Goal: Transaction & Acquisition: Download file/media

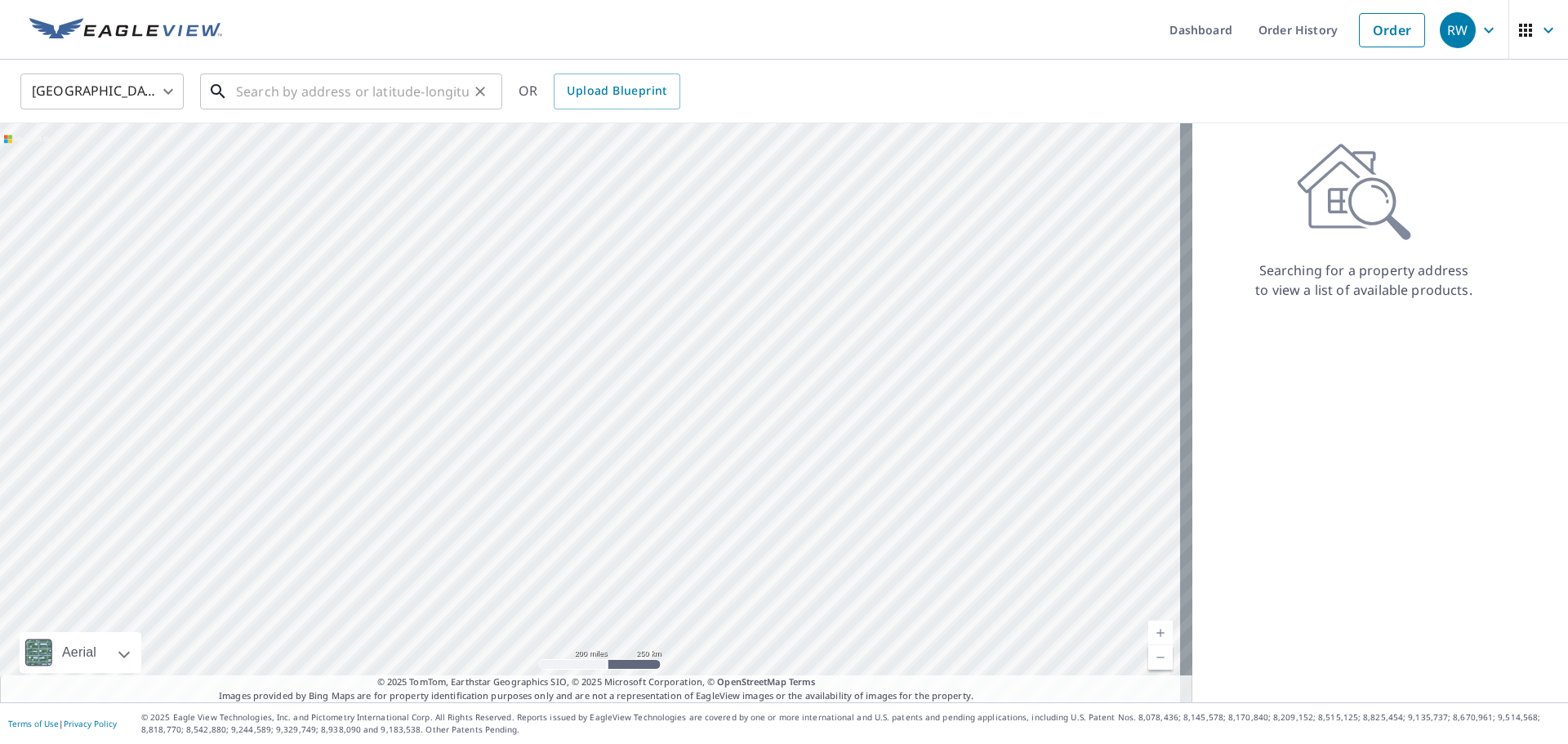
click at [454, 95] on input "text" at bounding box center [352, 91] width 233 height 46
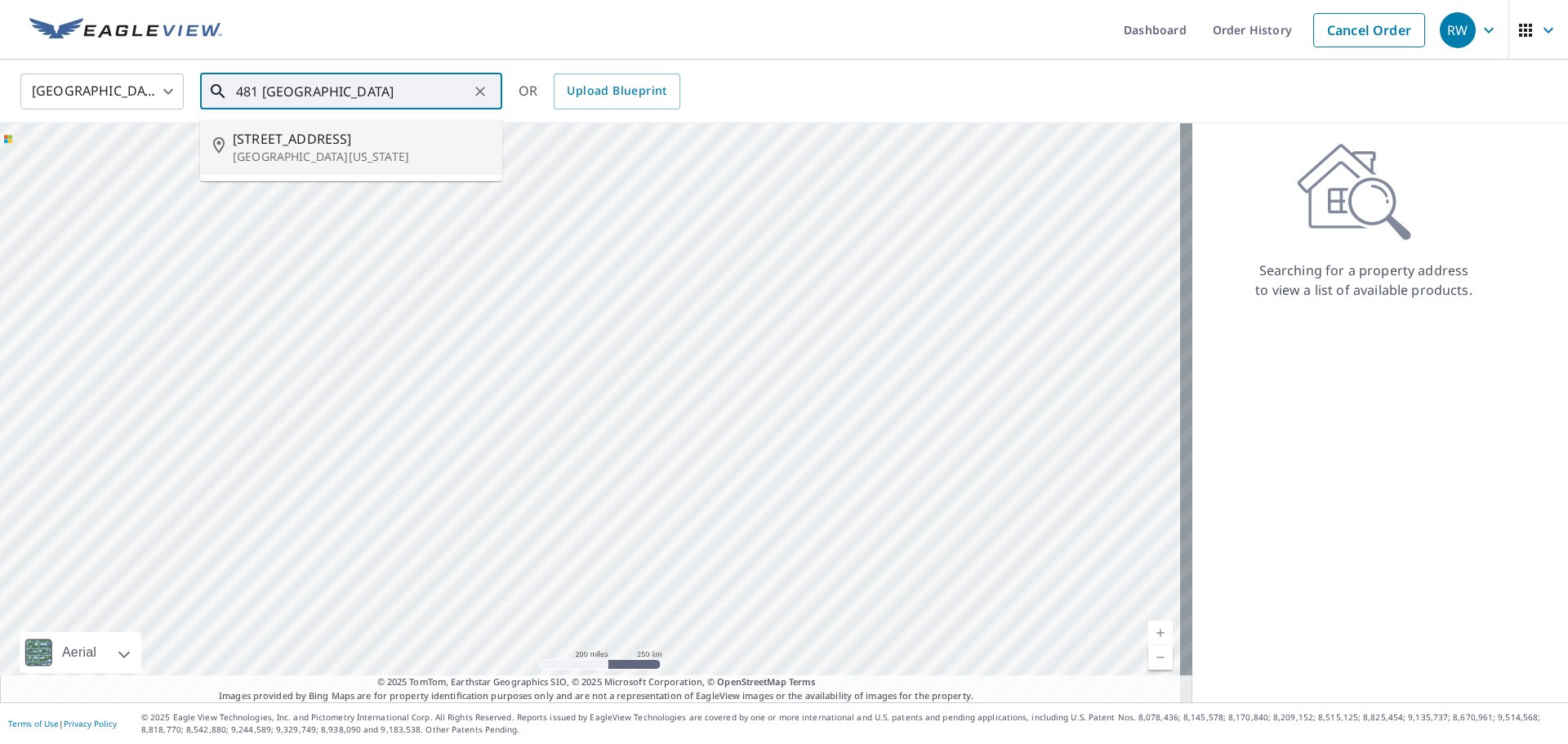
click at [334, 148] on p "[GEOGRAPHIC_DATA][US_STATE]" at bounding box center [361, 157] width 256 height 17
type input "[STREET_ADDRESS][US_STATE]"
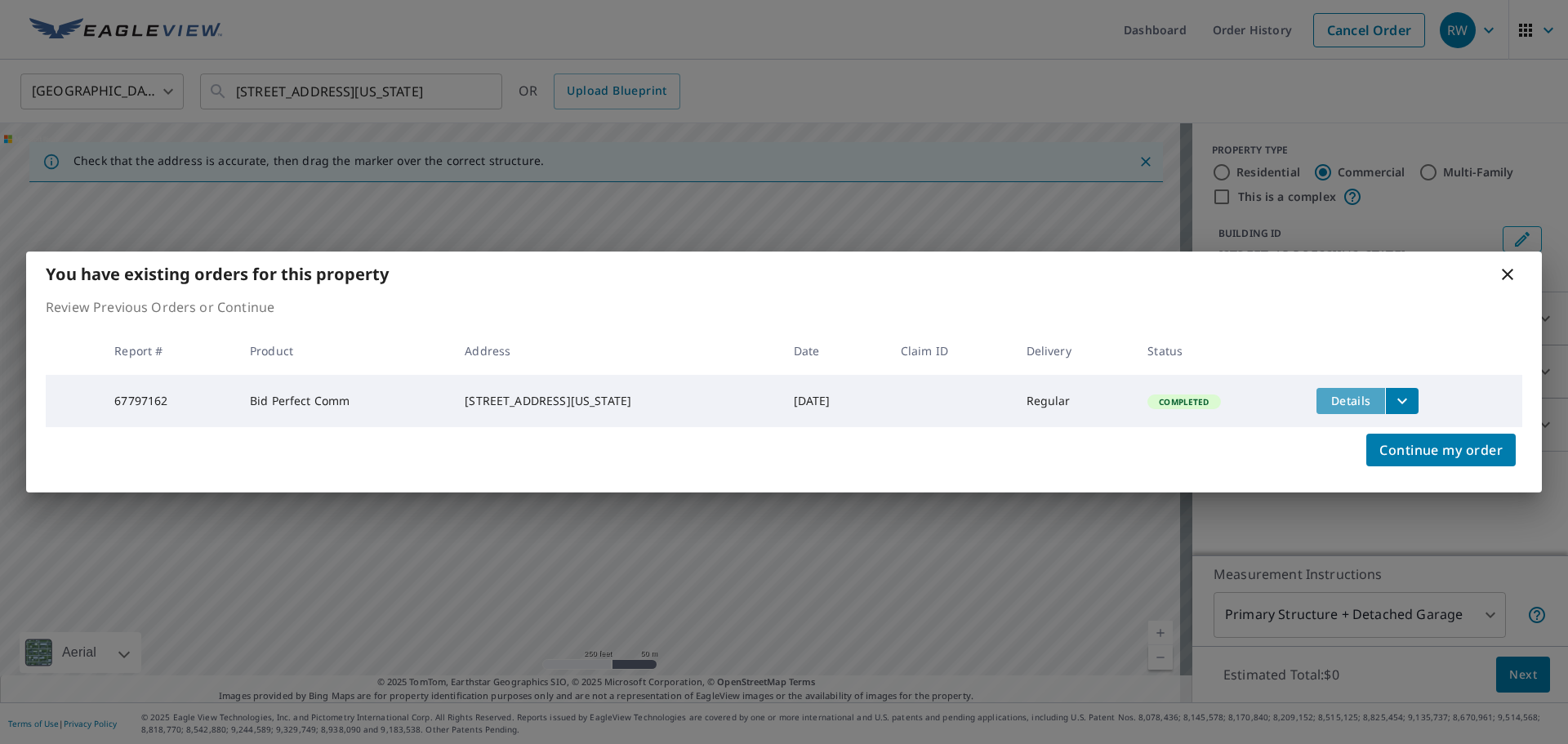
click at [1364, 407] on button "Details" at bounding box center [1351, 401] width 68 height 26
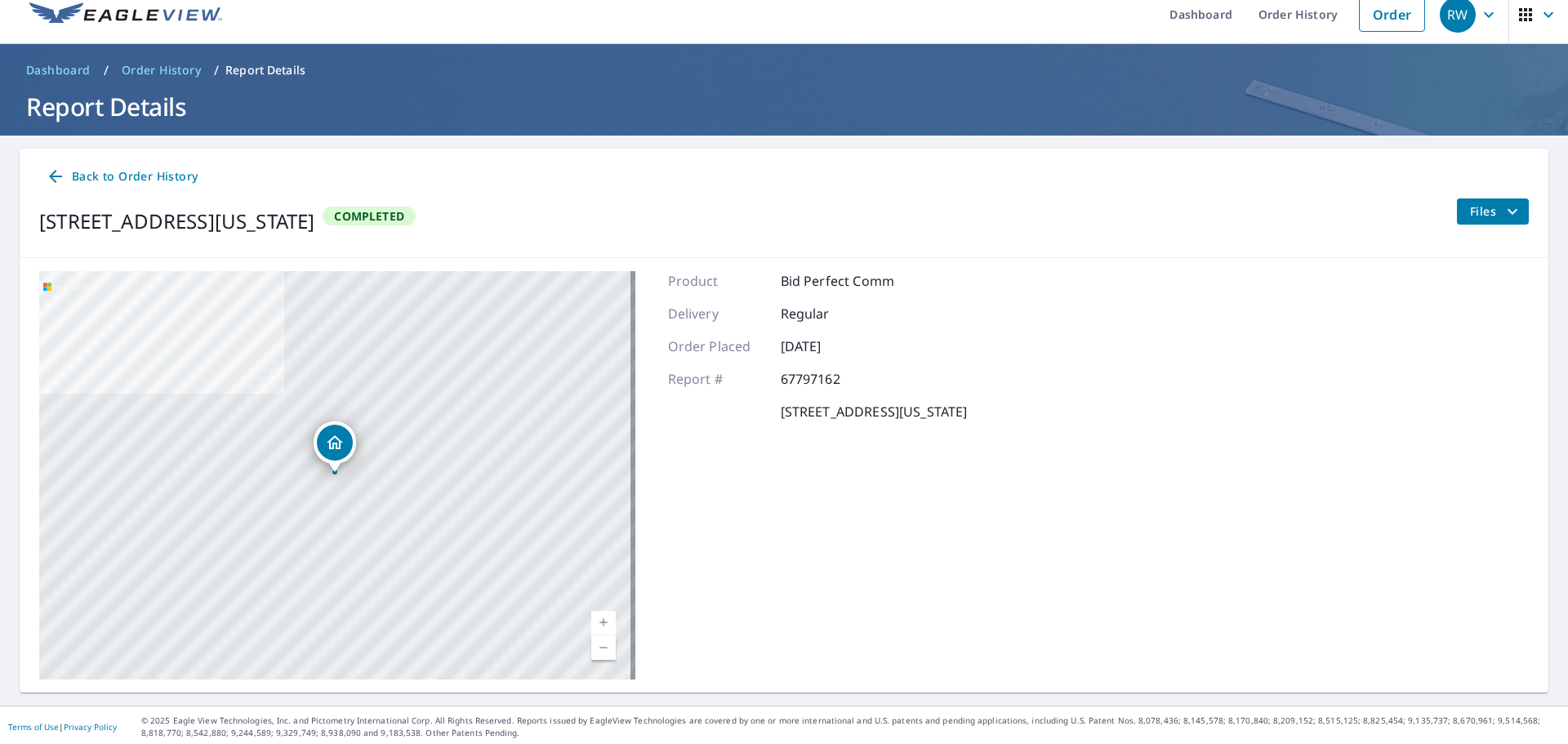
scroll to position [18, 0]
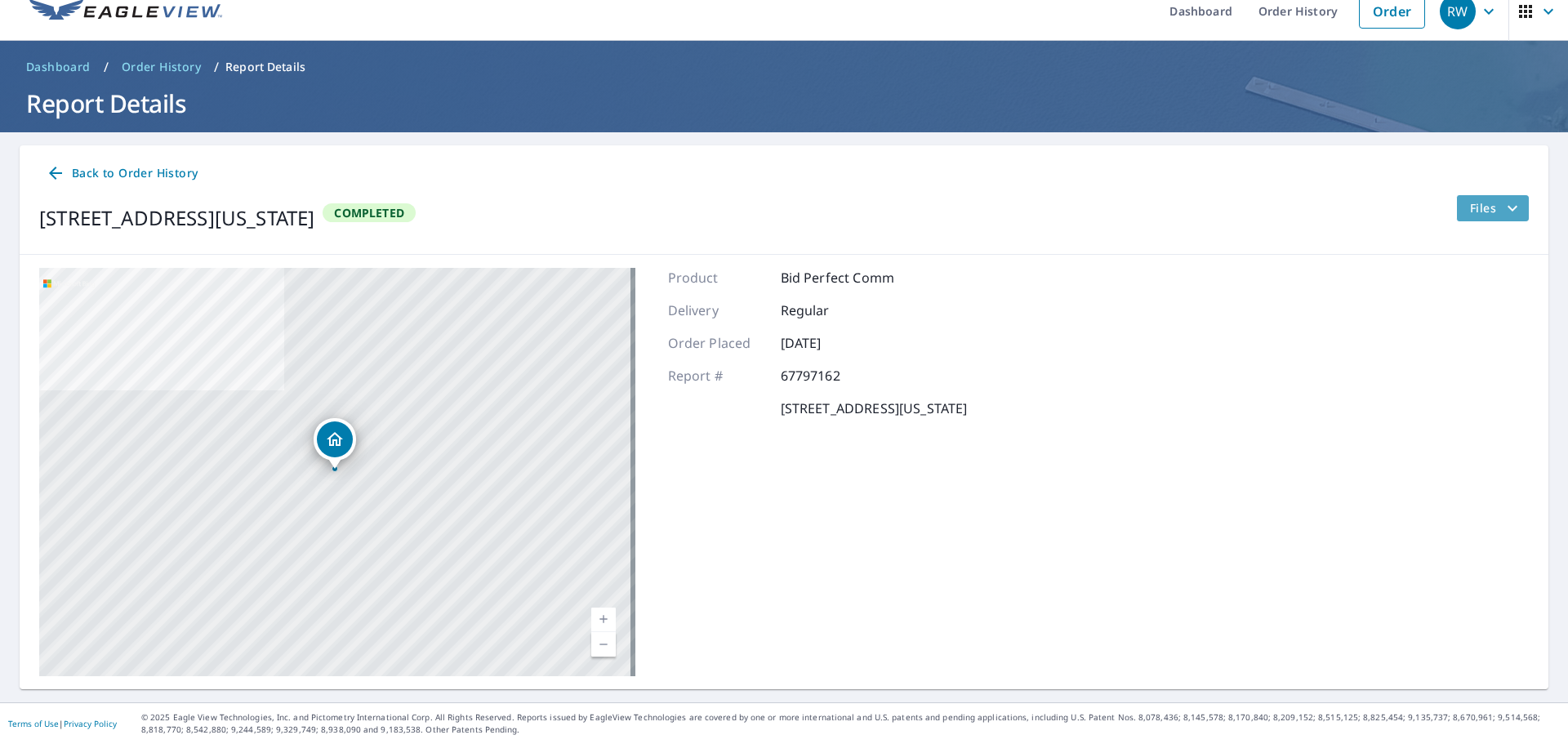
click at [1481, 206] on span "Files" at bounding box center [1496, 207] width 53 height 19
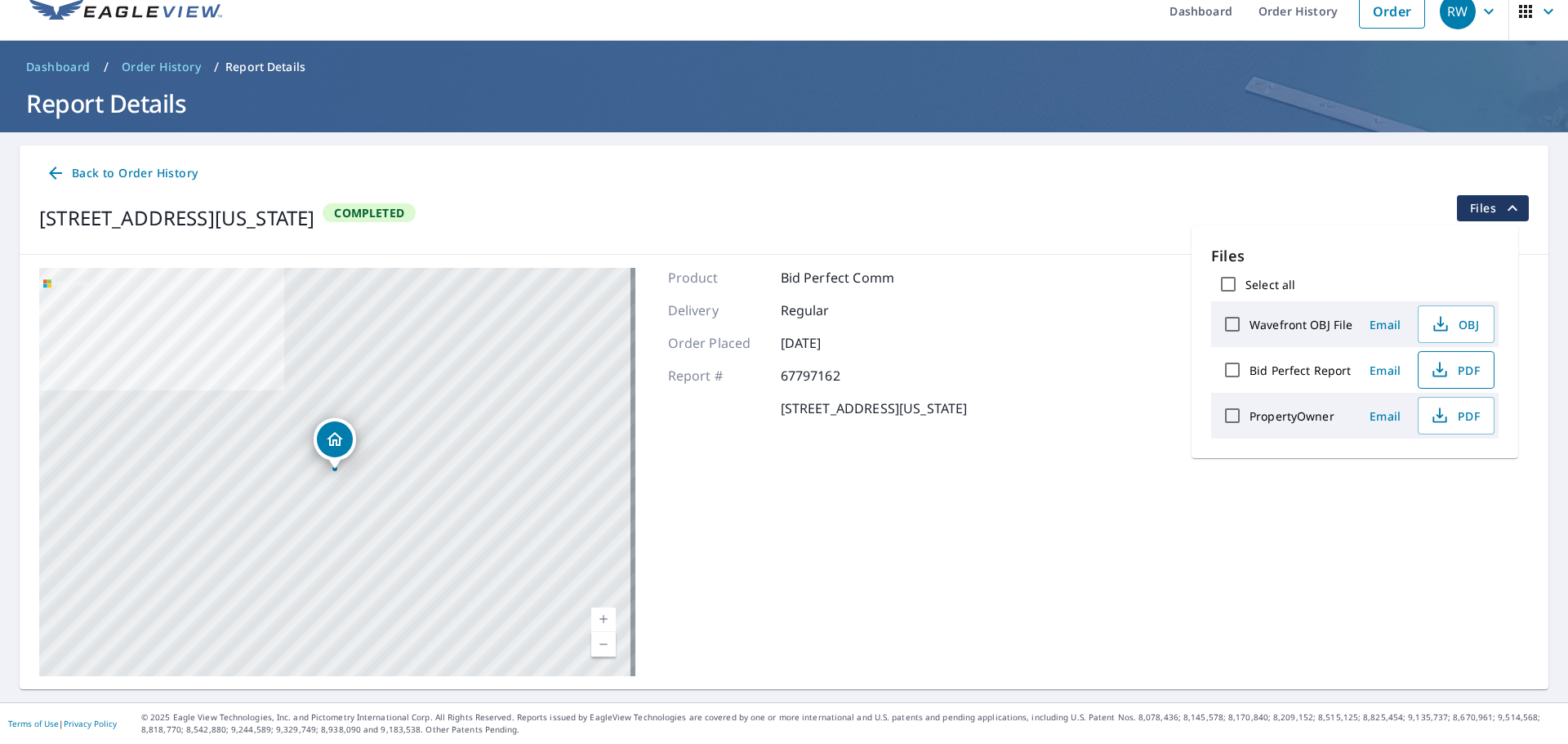
click at [1436, 378] on icon "button" at bounding box center [1439, 369] width 19 height 19
click at [1310, 326] on label "Wavefront OBJ File" at bounding box center [1301, 324] width 103 height 16
click at [1249, 326] on input "Wavefront OBJ File" at bounding box center [1232, 323] width 34 height 34
click at [1310, 326] on label "Wavefront OBJ File" at bounding box center [1301, 324] width 103 height 16
click at [1249, 326] on input "Wavefront OBJ File" at bounding box center [1232, 323] width 34 height 34
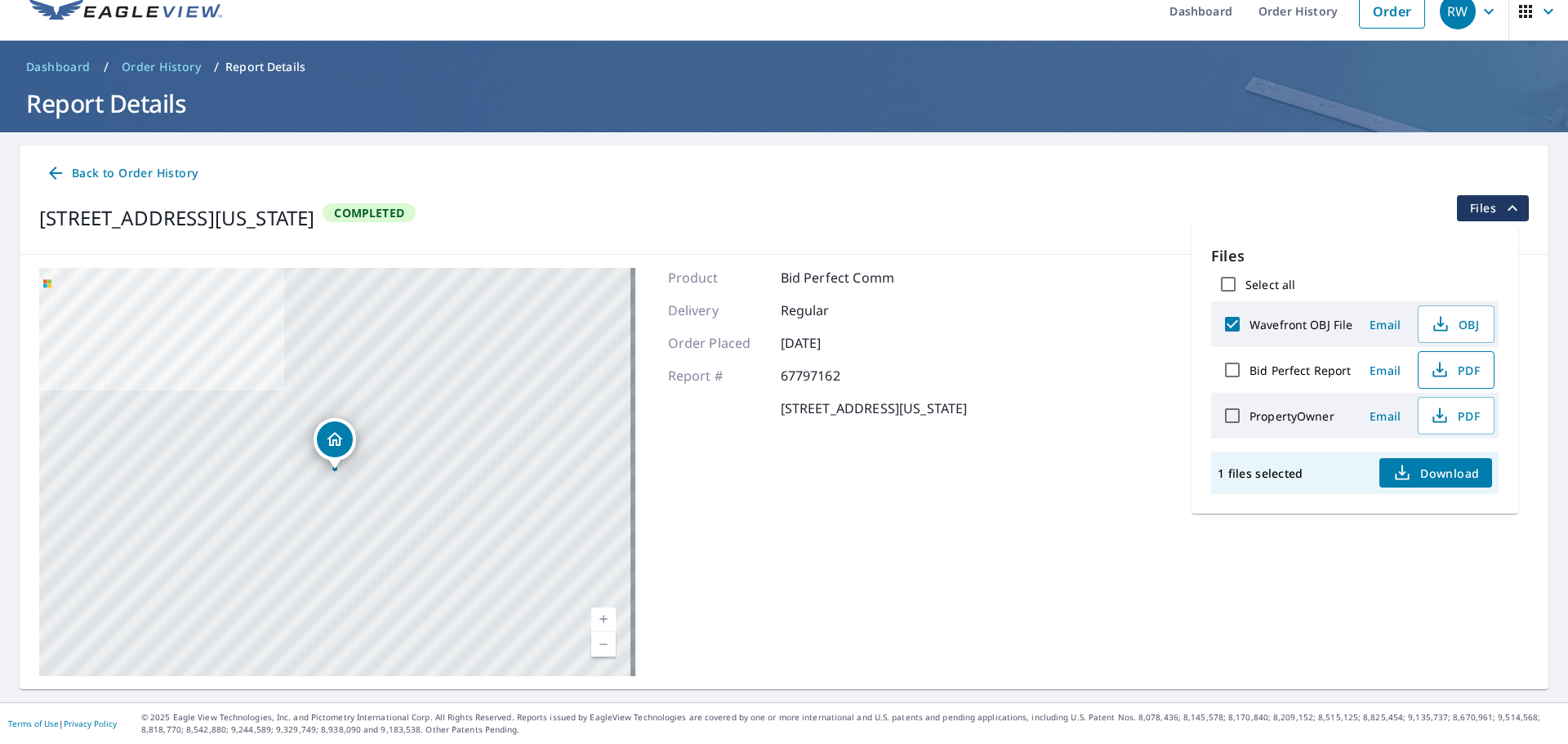
checkbox input "false"
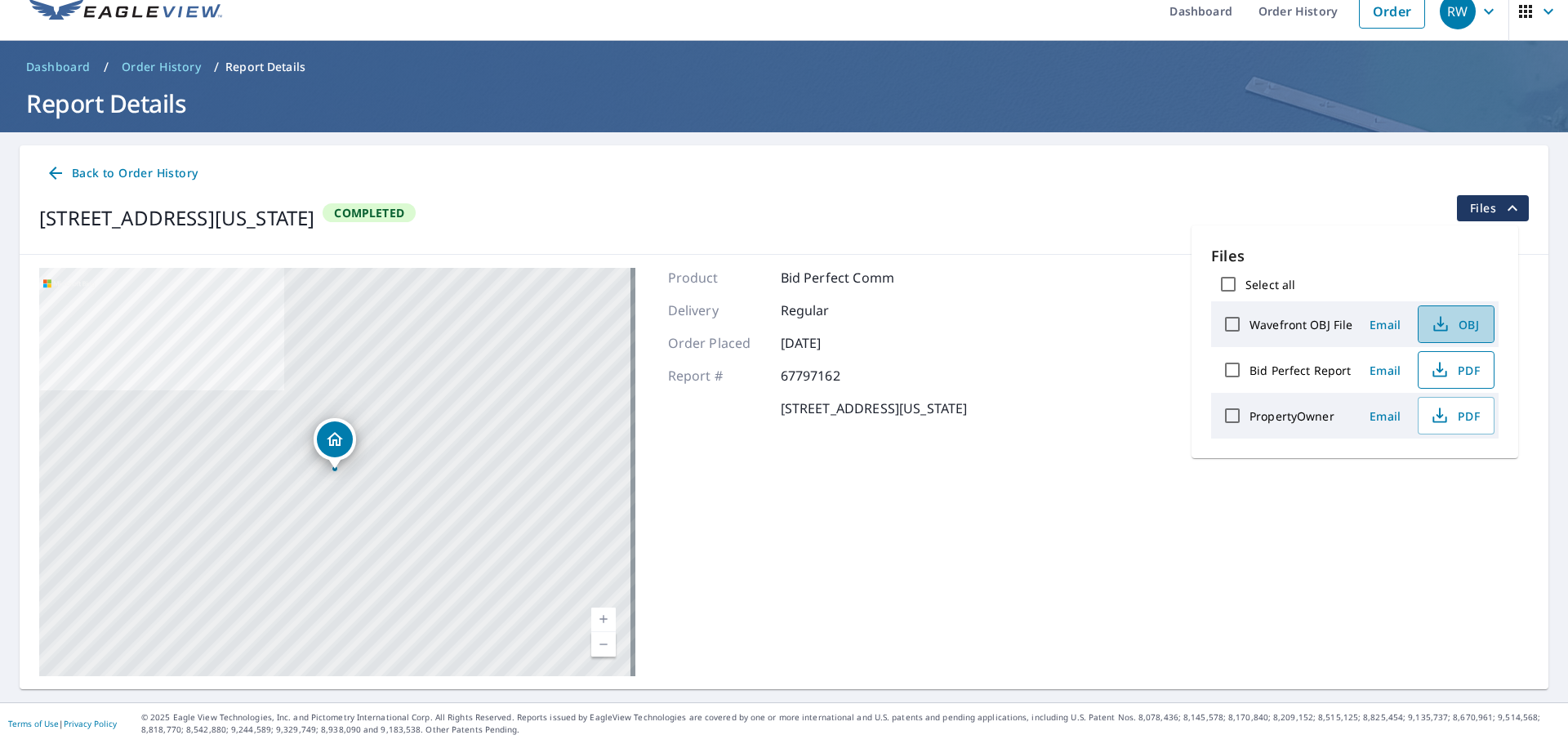
click at [1453, 331] on span "OBJ" at bounding box center [1455, 323] width 53 height 19
click at [1098, 241] on div "Back to Order History [STREET_ADDRESS][US_STATE] Completed Files" at bounding box center [784, 200] width 1529 height 110
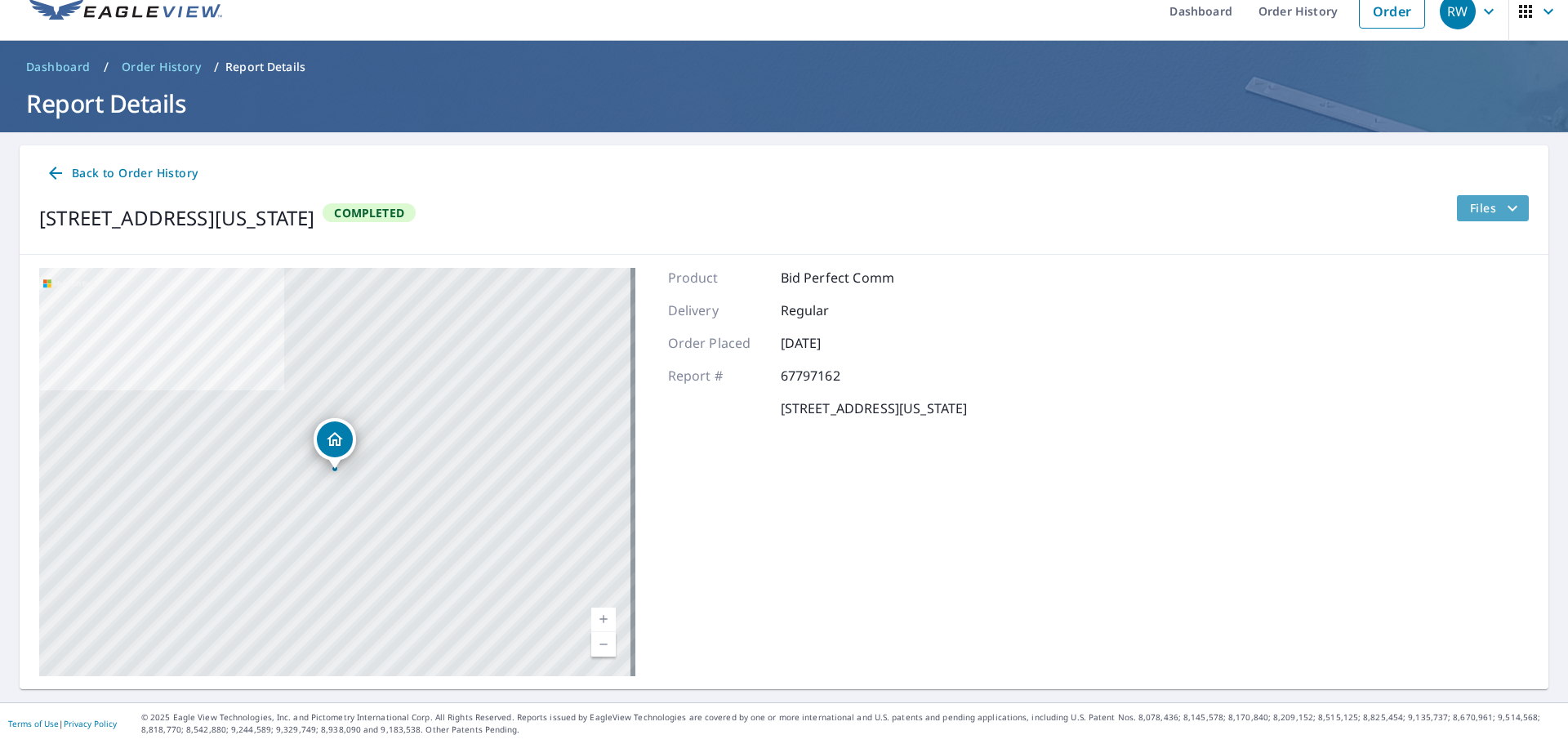
click at [1487, 199] on span "Files" at bounding box center [1496, 207] width 53 height 19
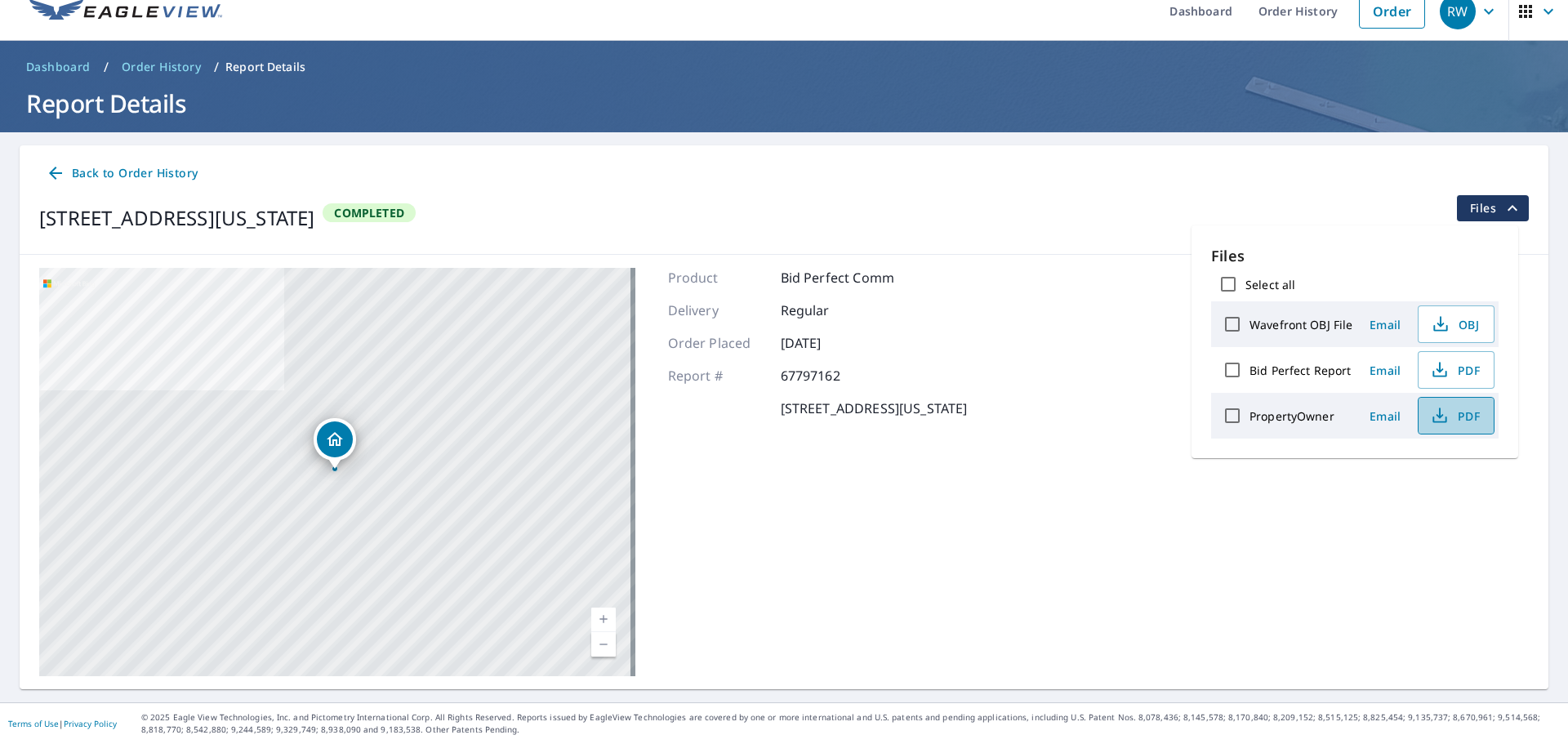
click at [1448, 421] on span "PDF" at bounding box center [1455, 415] width 53 height 19
click at [1298, 368] on label "Bid Perfect Report" at bounding box center [1300, 370] width 101 height 16
click at [1249, 368] on input "Bid Perfect Report" at bounding box center [1232, 369] width 34 height 34
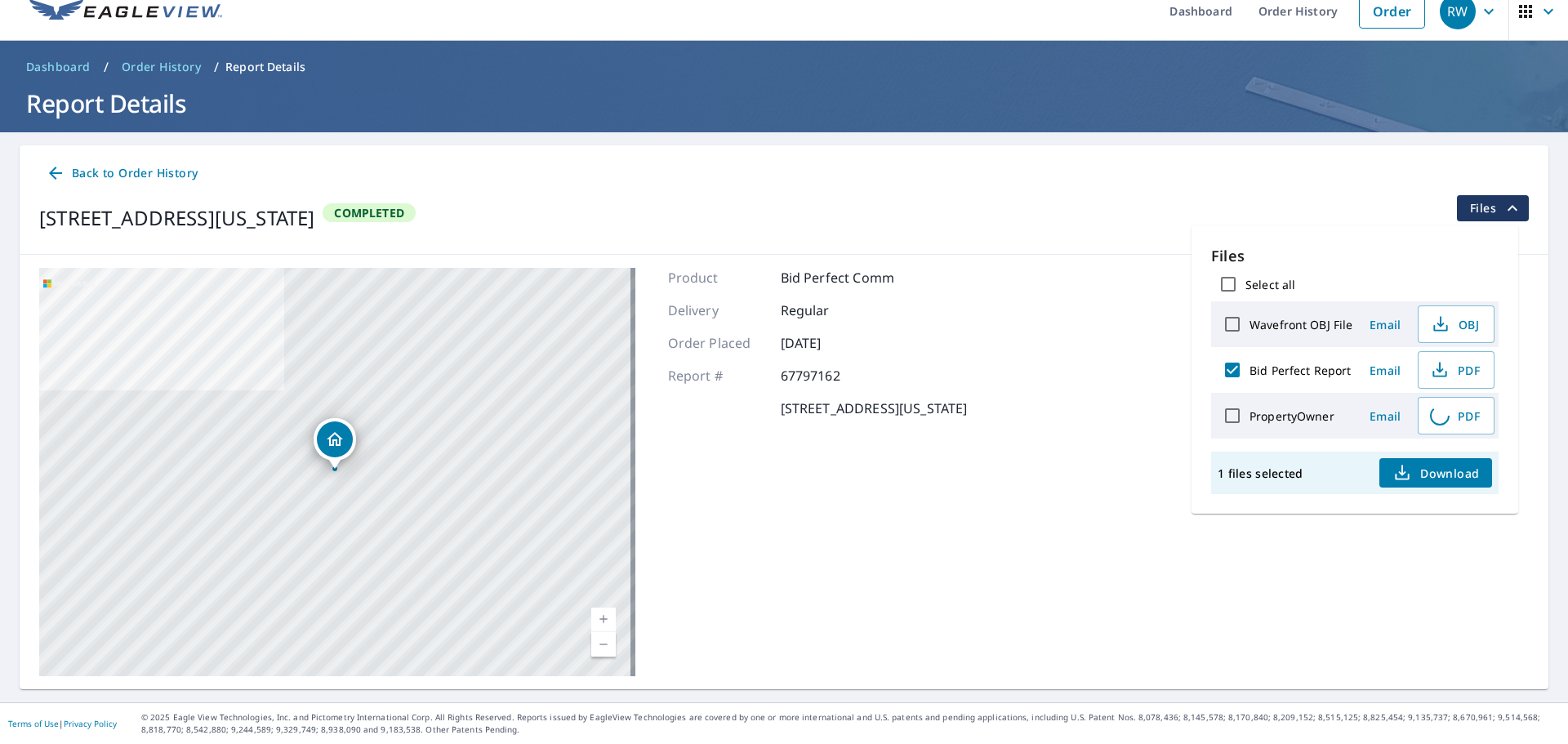
click at [1306, 370] on label "Bid Perfect Report" at bounding box center [1300, 370] width 101 height 16
click at [1249, 370] on input "Bid Perfect Report" at bounding box center [1232, 369] width 34 height 34
checkbox input "false"
click at [1170, 318] on div "[STREET_ADDRESS][US_STATE] A standard road map Aerial A detailed look from abov…" at bounding box center [784, 472] width 1529 height 435
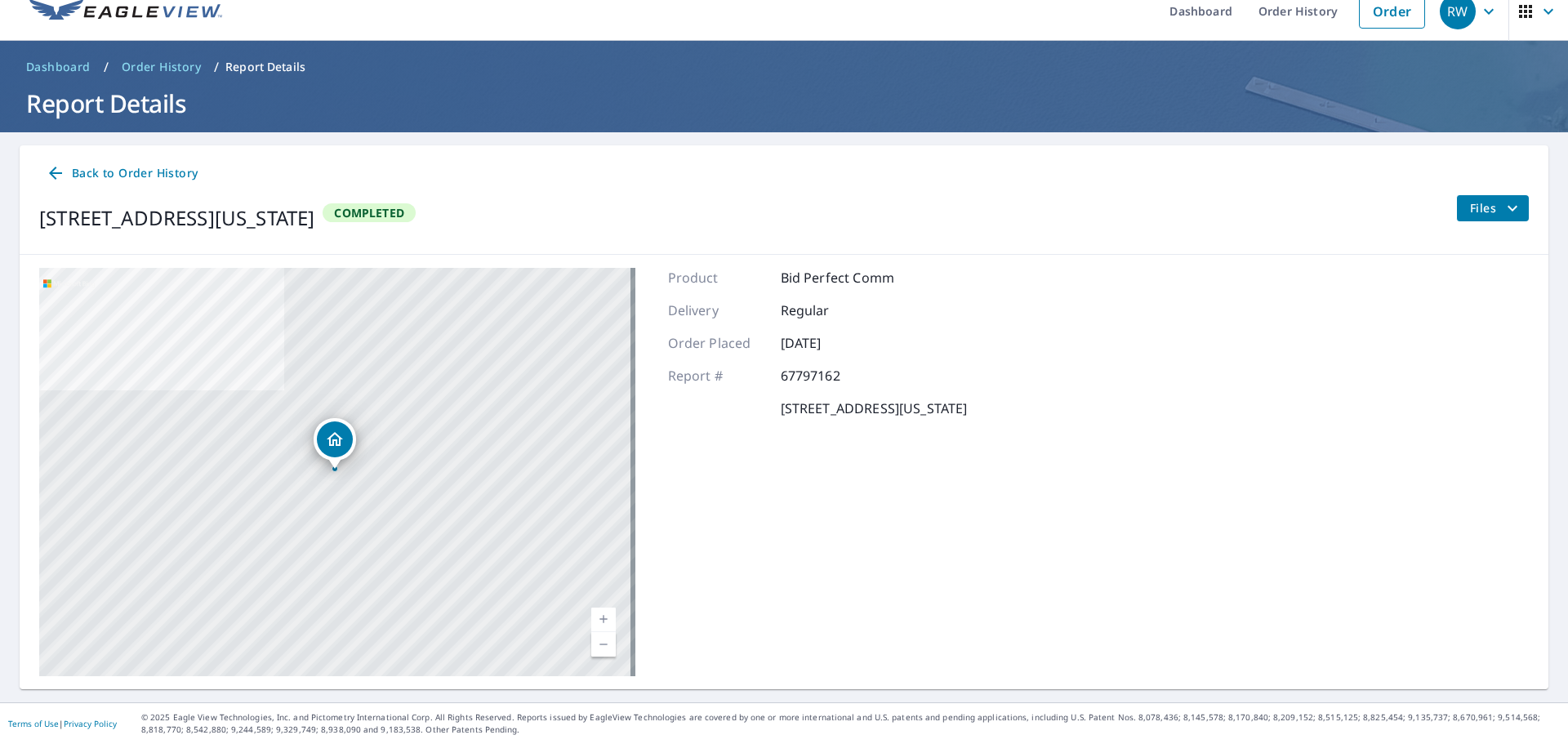
click at [1470, 203] on span "Files" at bounding box center [1496, 207] width 53 height 19
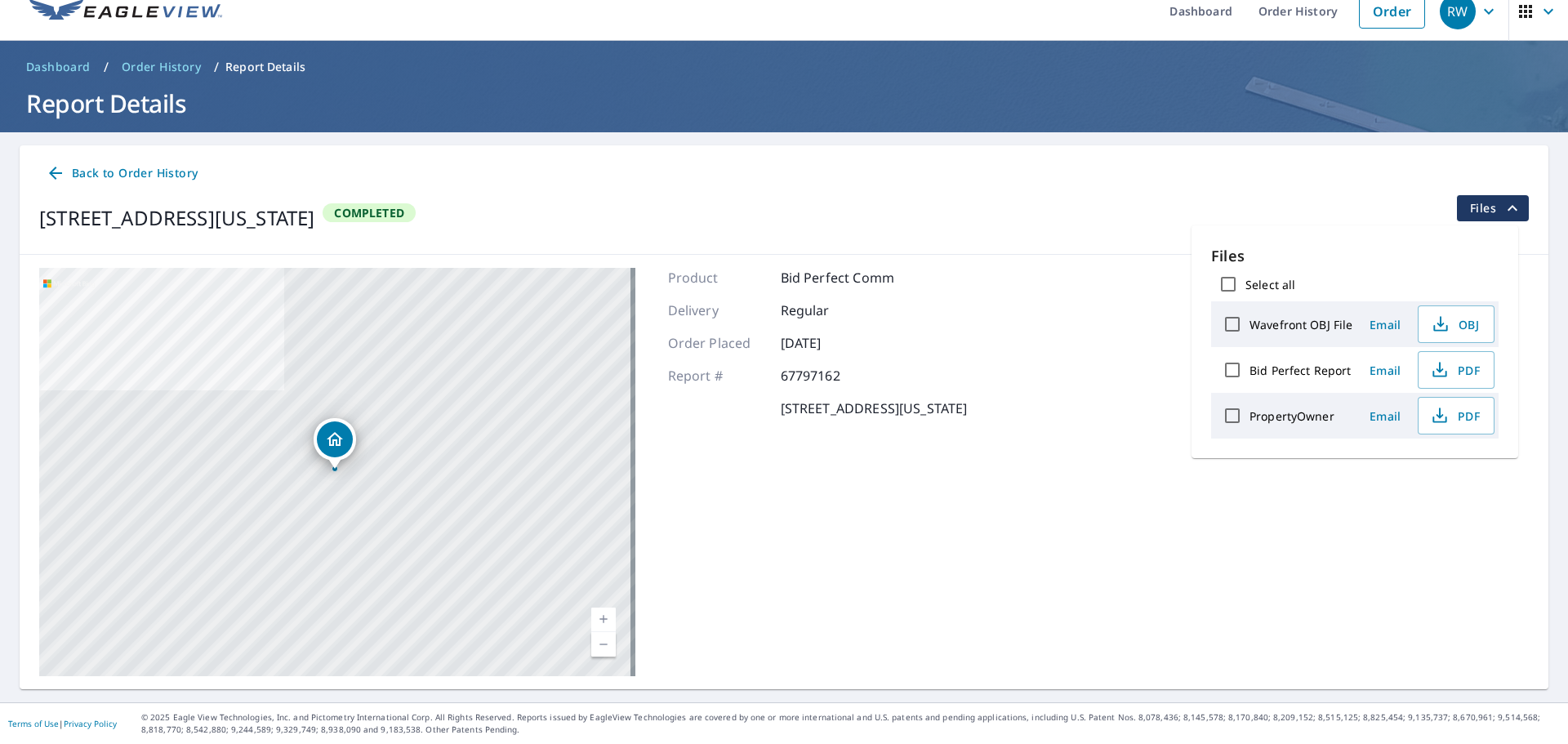
click at [1167, 299] on div "[STREET_ADDRESS][US_STATE] A standard road map Aerial A detailed look from abov…" at bounding box center [784, 472] width 1529 height 435
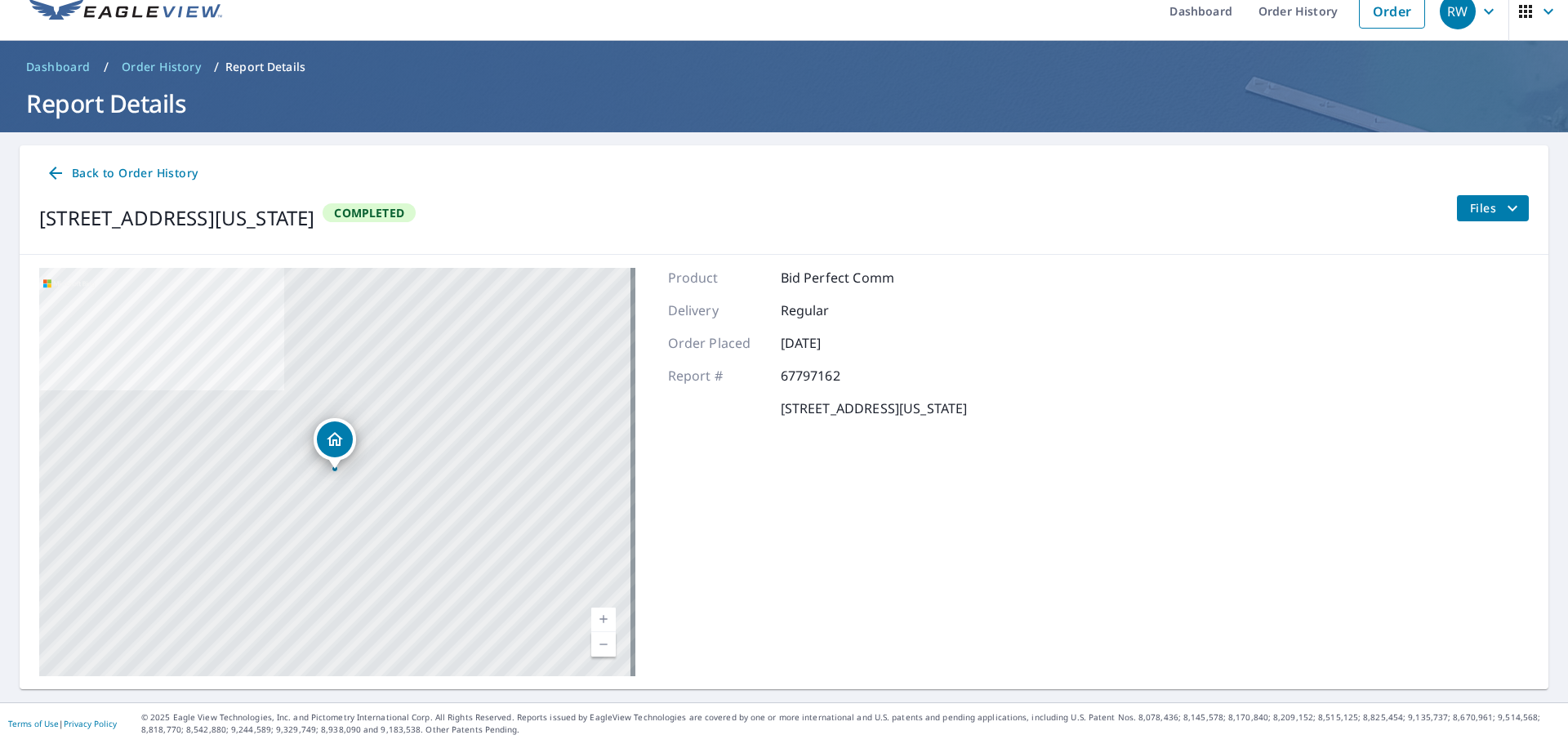
click at [1470, 213] on span "Files" at bounding box center [1496, 207] width 53 height 19
